Goal: Information Seeking & Learning: Learn about a topic

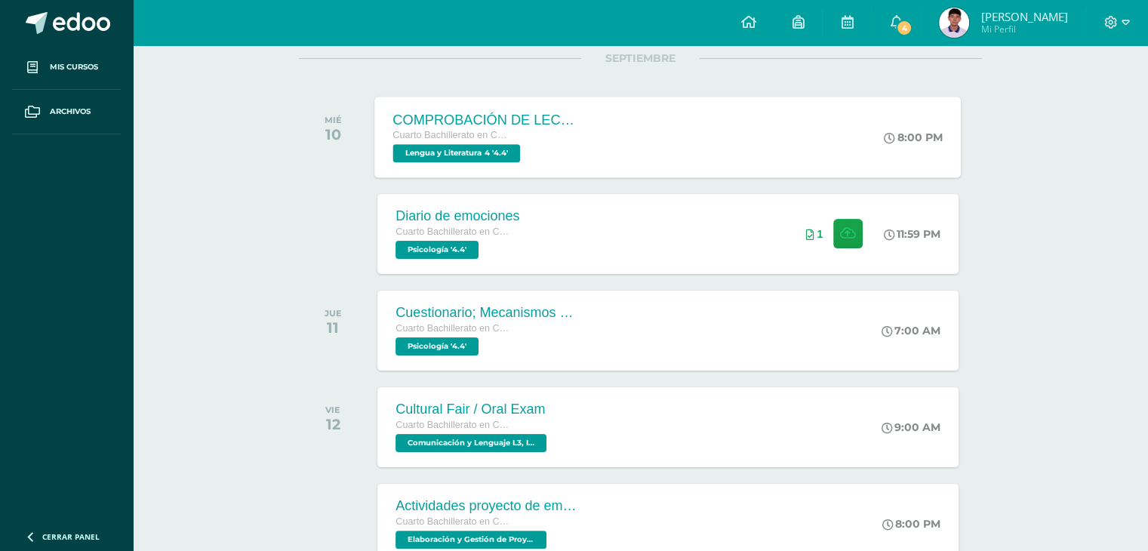
scroll to position [100, 0]
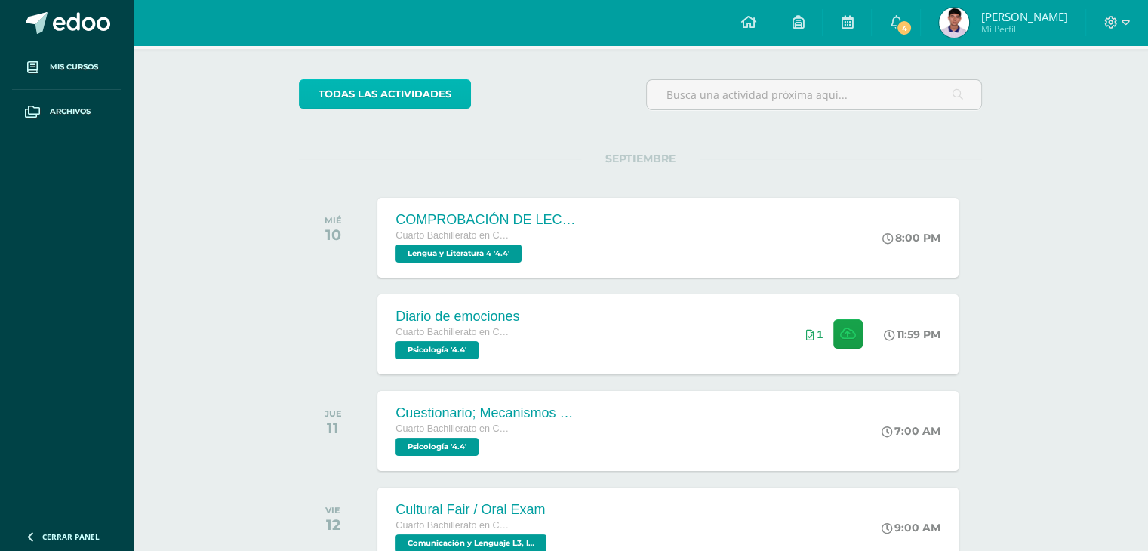
click at [411, 96] on link "todas las Actividades" at bounding box center [385, 93] width 172 height 29
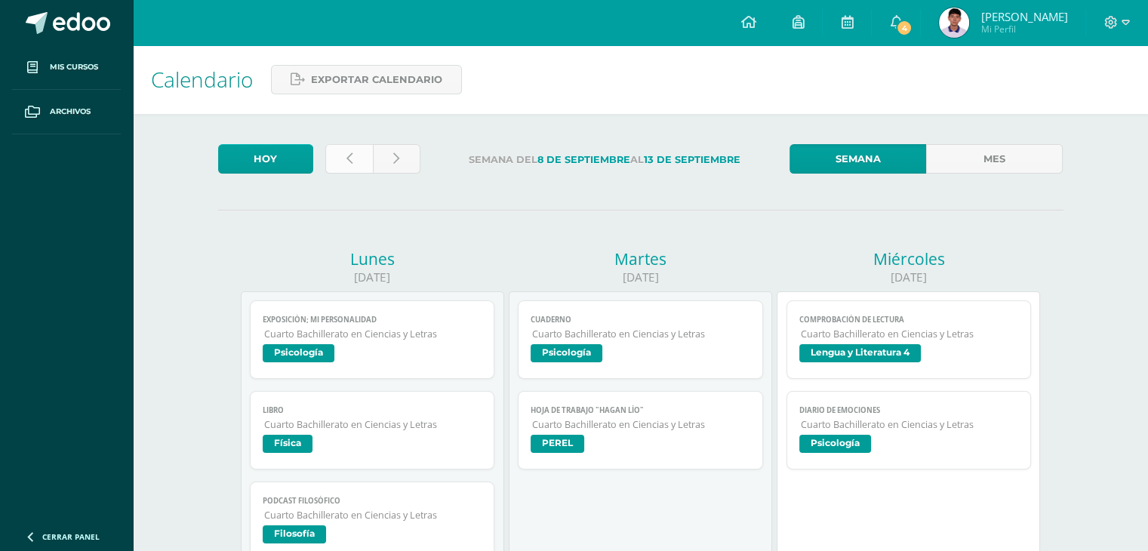
click at [350, 165] on icon at bounding box center [350, 159] width 6 height 13
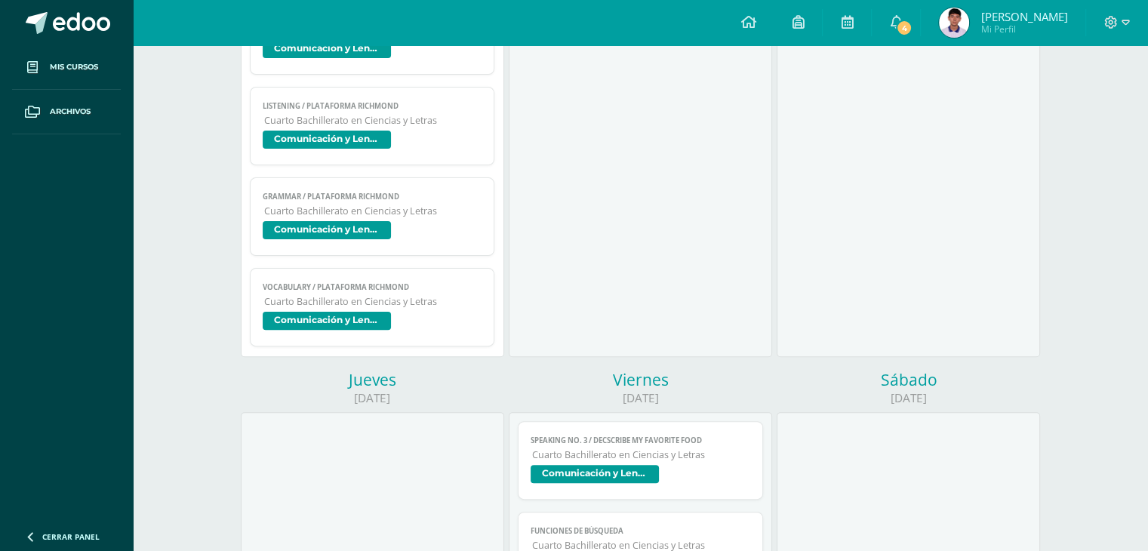
scroll to position [93, 0]
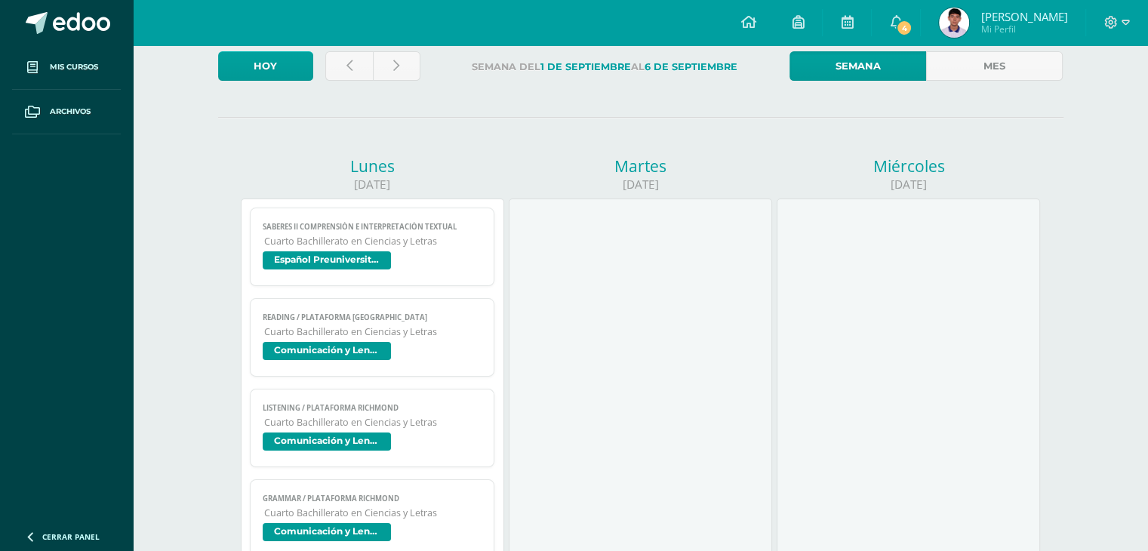
click at [398, 239] on span "Cuarto Bachillerato en Ciencias y Letras" at bounding box center [373, 241] width 218 height 13
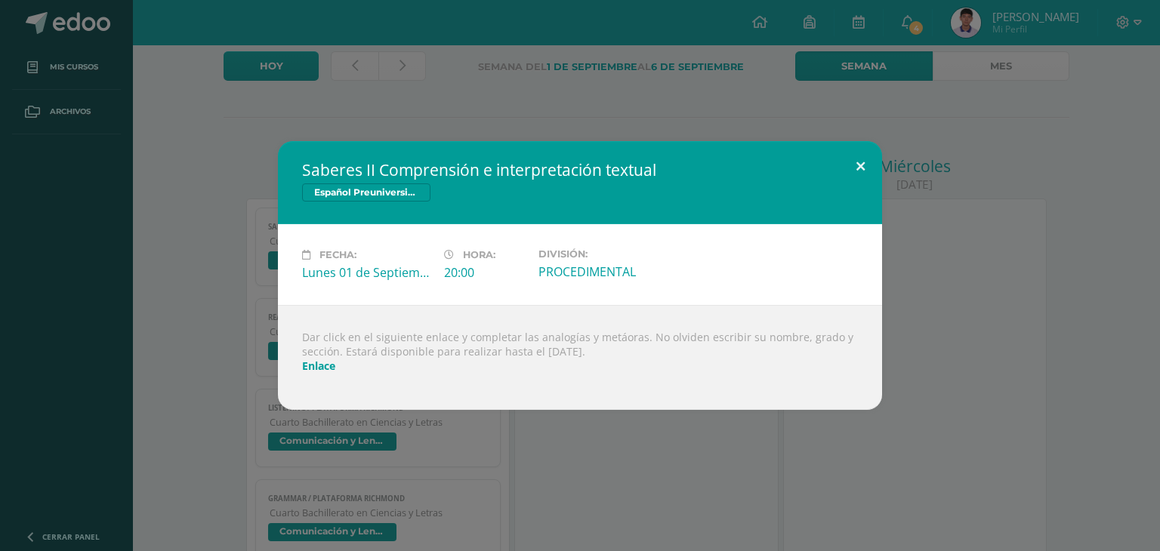
click at [843, 164] on button at bounding box center [860, 166] width 43 height 51
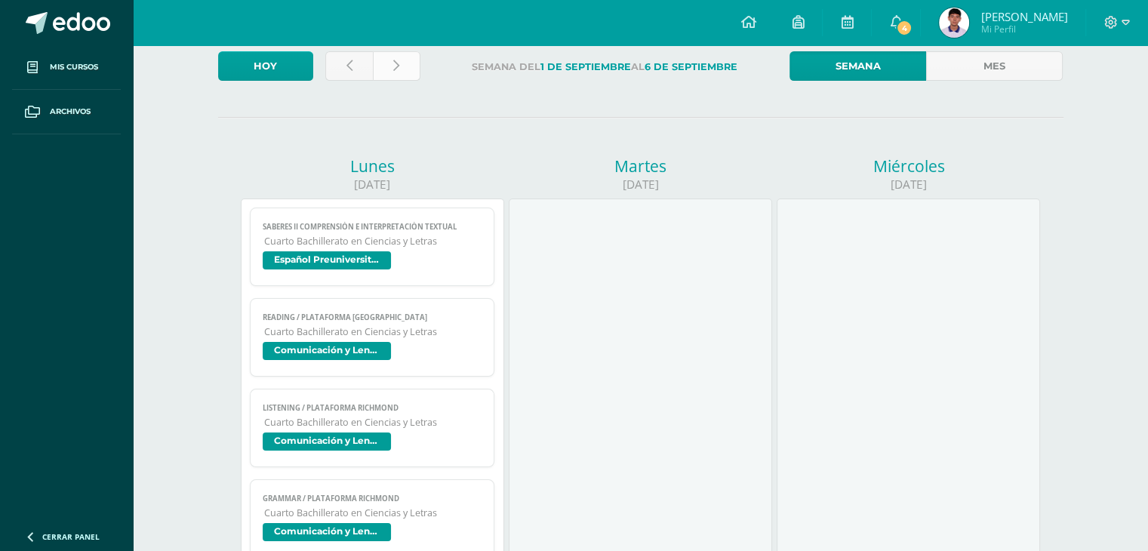
click at [396, 60] on icon at bounding box center [396, 66] width 6 height 13
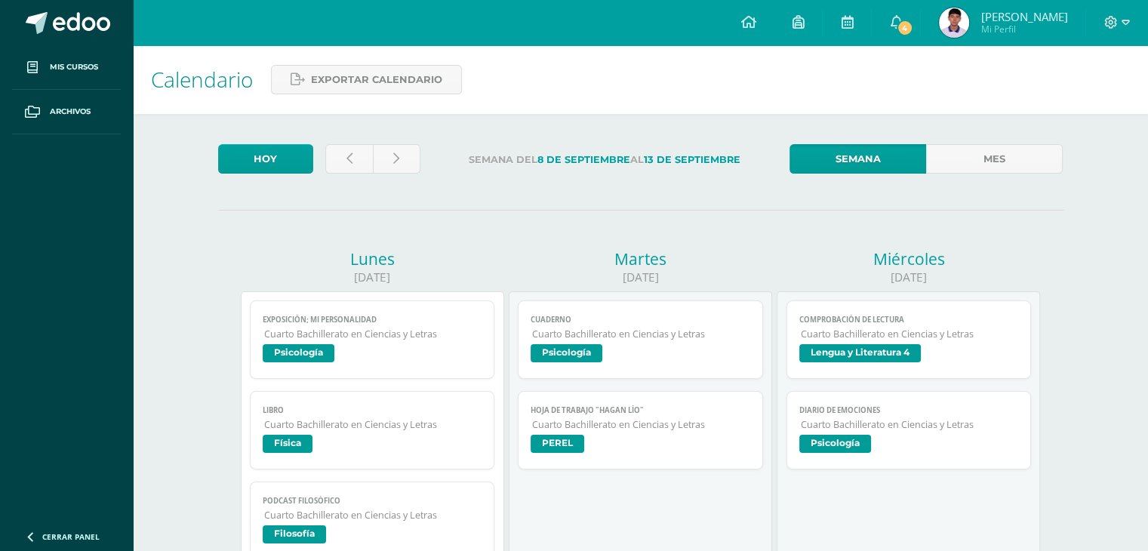
drag, startPoint x: 901, startPoint y: 128, endPoint x: 791, endPoint y: 193, distance: 127.3
drag, startPoint x: 791, startPoint y: 193, endPoint x: 696, endPoint y: 189, distance: 95.2
click at [911, 26] on link "4" at bounding box center [896, 22] width 48 height 45
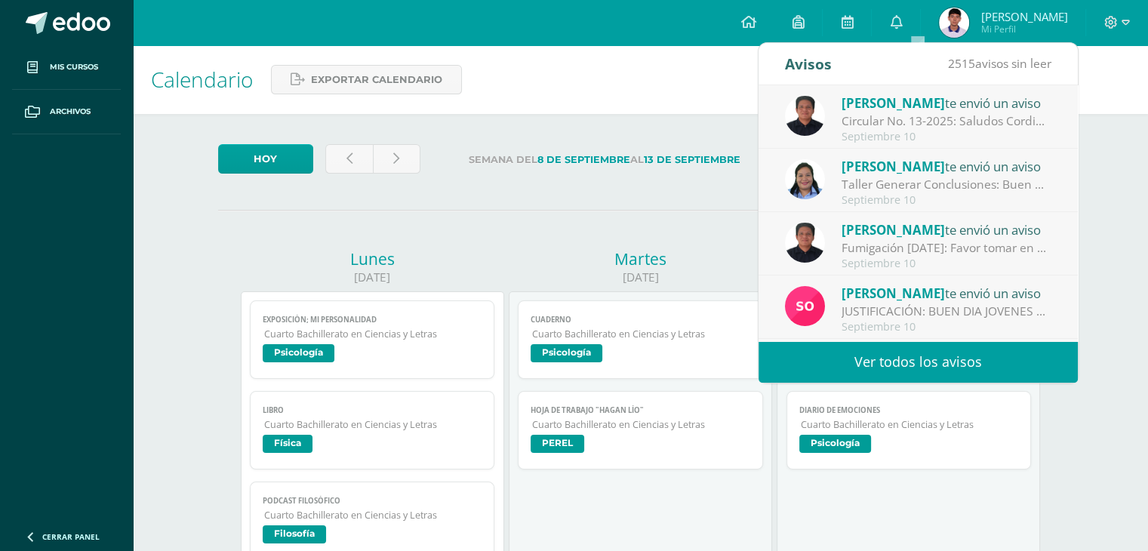
click at [993, 359] on link "Ver todos los avisos" at bounding box center [918, 362] width 319 height 42
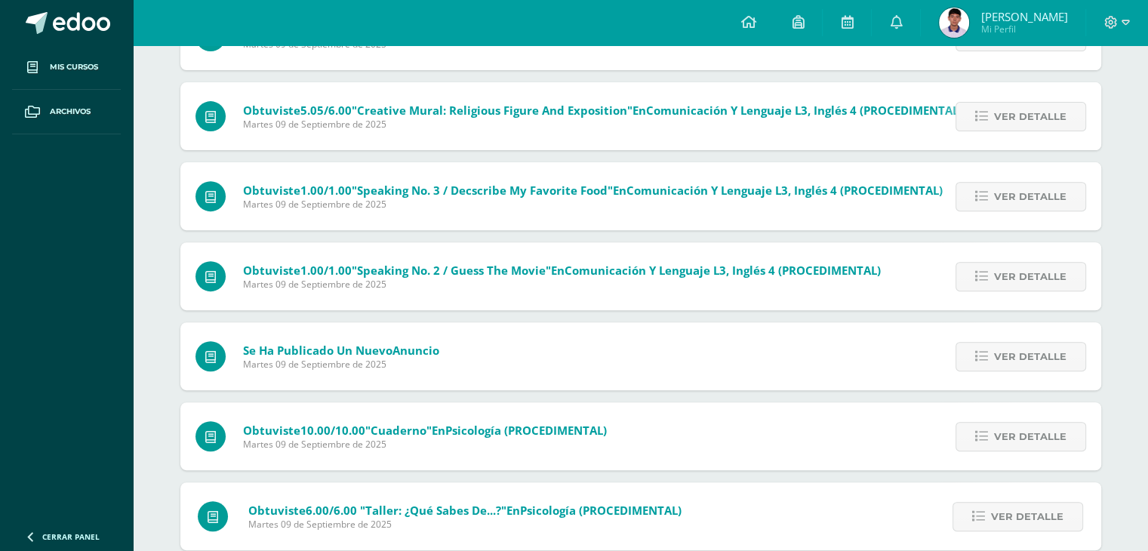
scroll to position [652, 0]
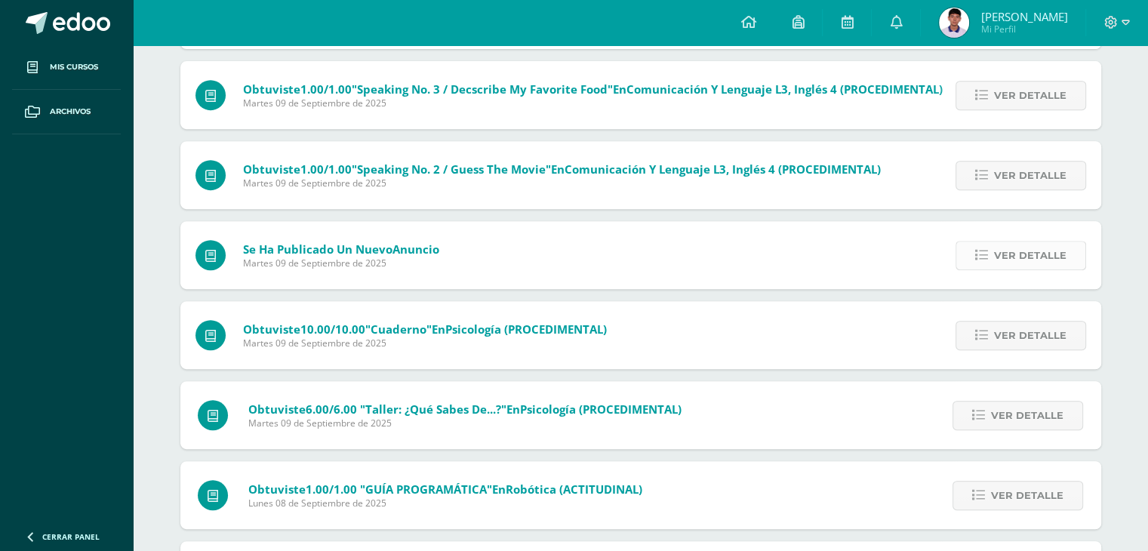
click at [990, 263] on link "Ver detalle" at bounding box center [1021, 255] width 131 height 29
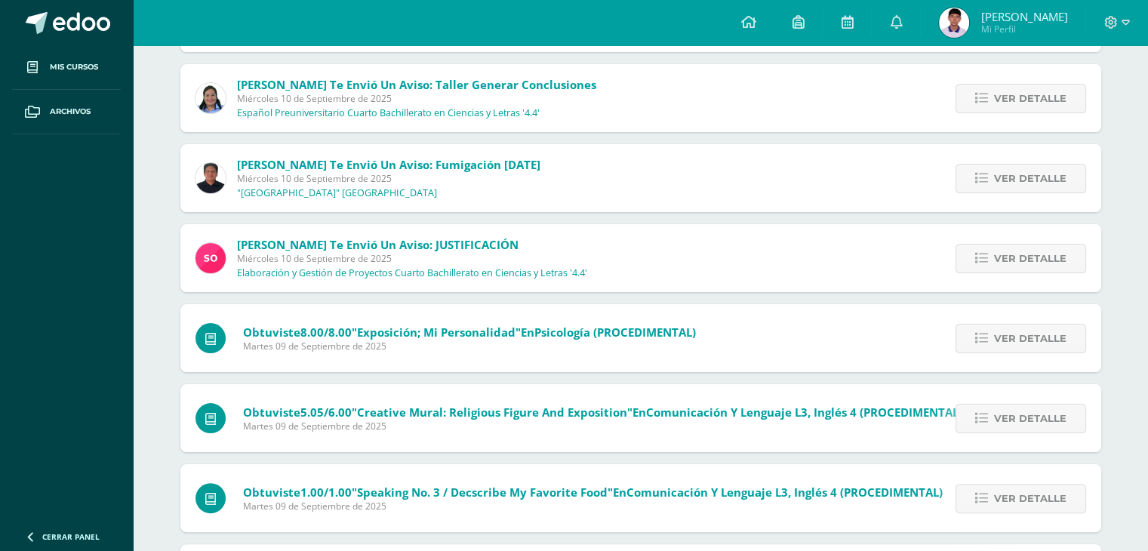
scroll to position [148, 0]
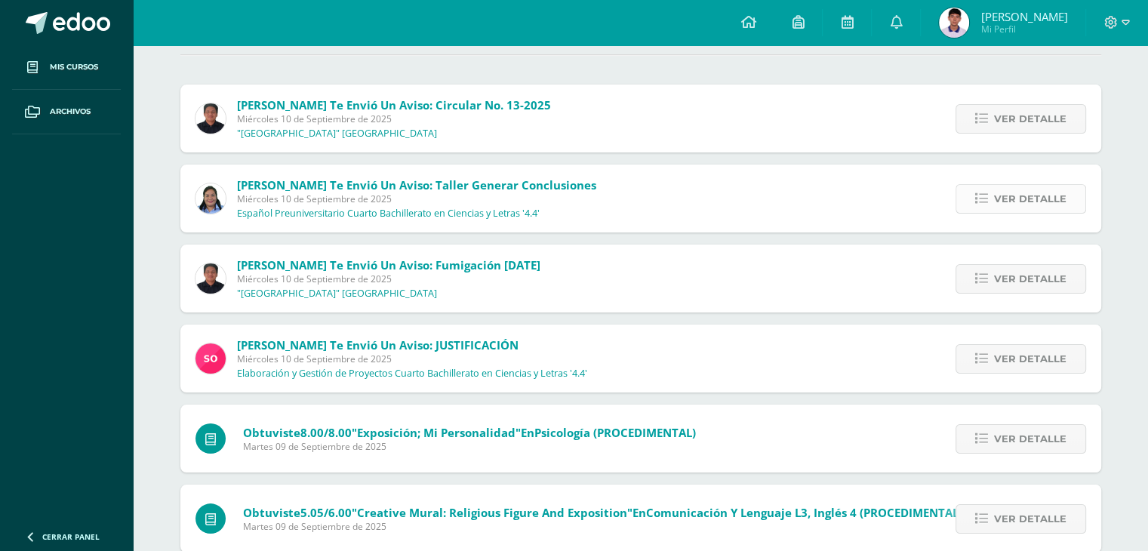
click at [1045, 198] on span "Ver detalle" at bounding box center [1030, 199] width 72 height 28
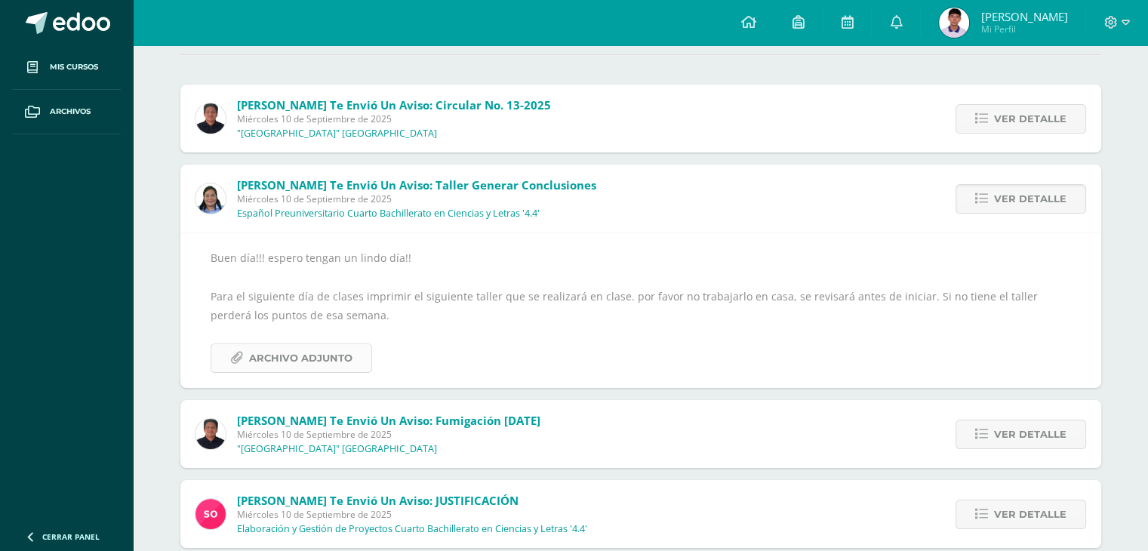
click at [299, 366] on span "Archivo Adjunto" at bounding box center [300, 358] width 103 height 28
click at [920, 10] on link at bounding box center [896, 22] width 48 height 45
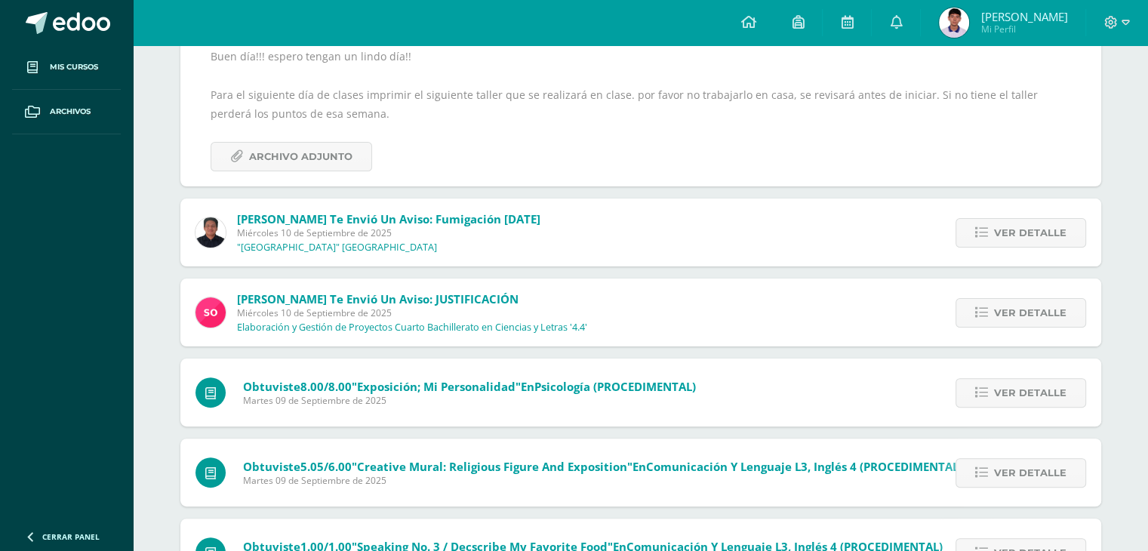
scroll to position [450, 0]
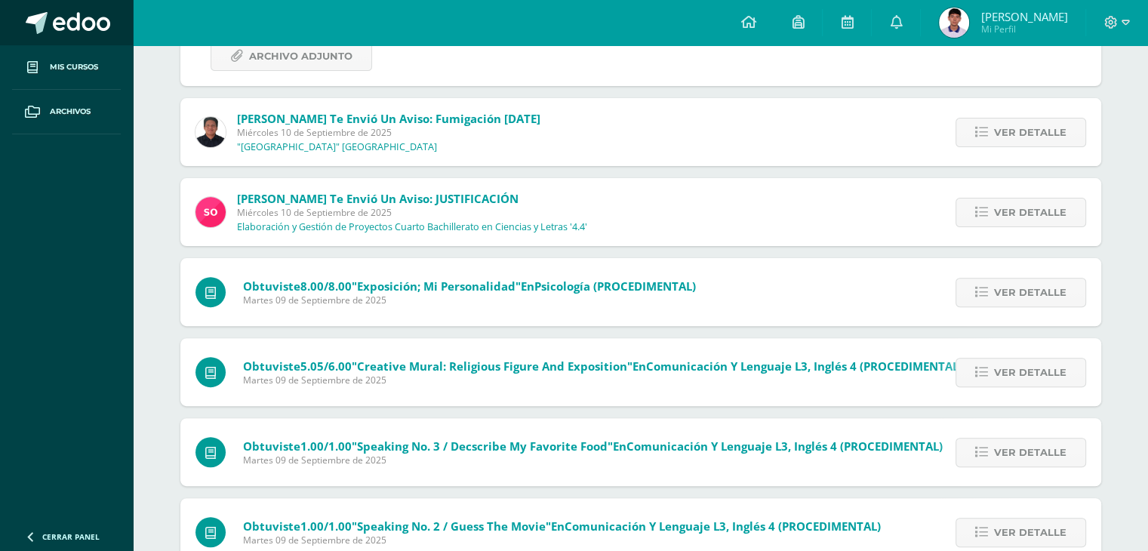
click at [96, 23] on span at bounding box center [81, 23] width 57 height 23
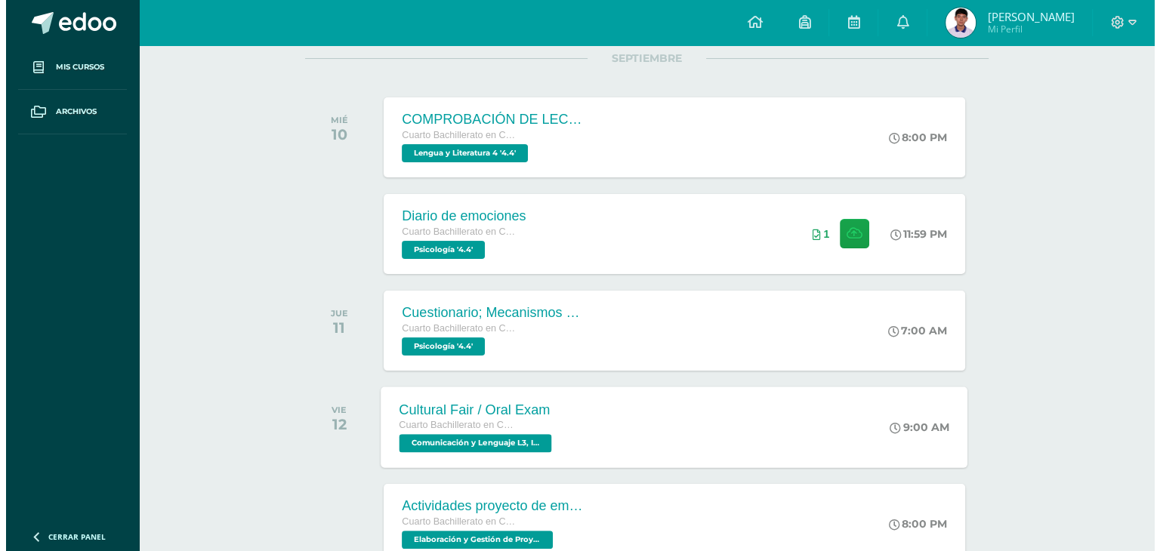
scroll to position [402, 0]
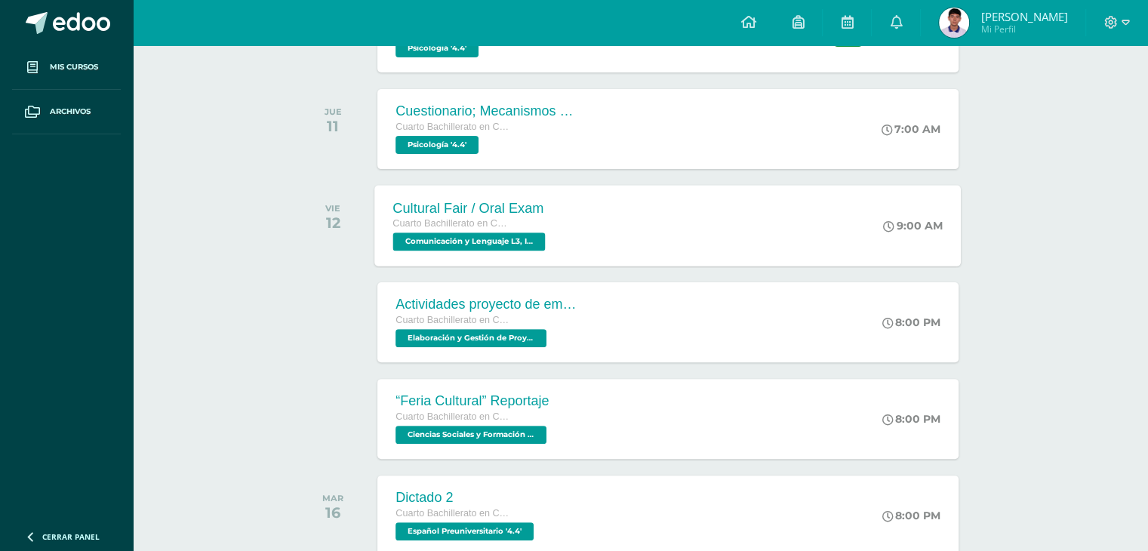
click at [676, 197] on div "Cultural Fair / Oral Exam Cuarto Bachillerato en Ciencias y Letras Comunicación…" at bounding box center [668, 225] width 587 height 81
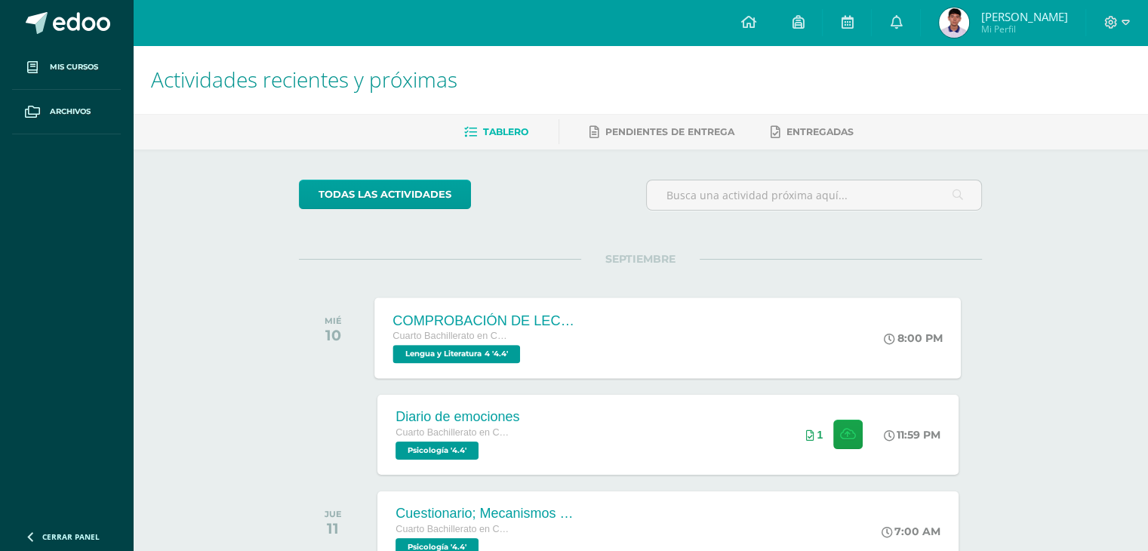
click at [613, 318] on div "COMPROBACIÓN DE LECTURA Cuarto Bachillerato en Ciencias y Letras Lengua y Liter…" at bounding box center [668, 337] width 587 height 81
